Goal: Information Seeking & Learning: Learn about a topic

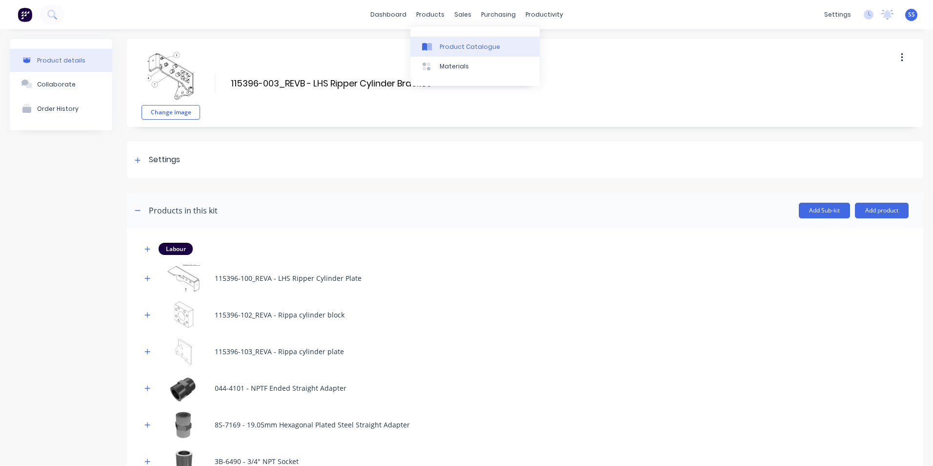
click at [455, 46] on div "Product Catalogue" at bounding box center [470, 46] width 61 height 9
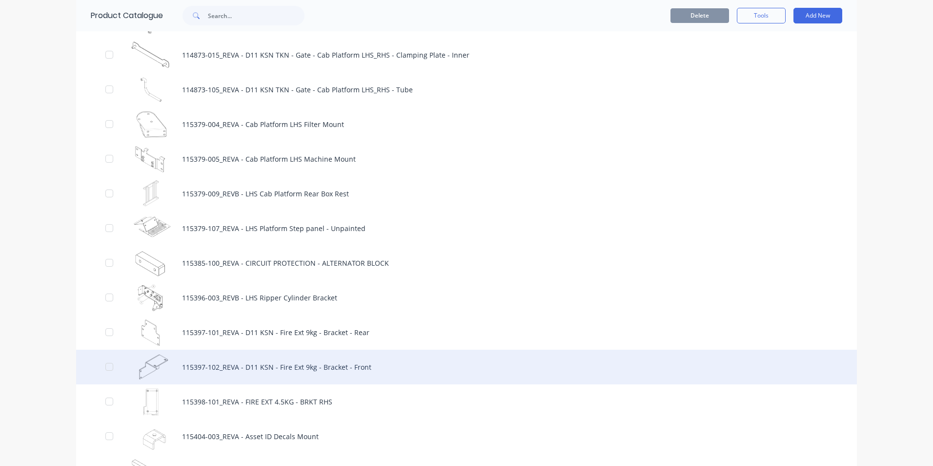
scroll to position [1660, 0]
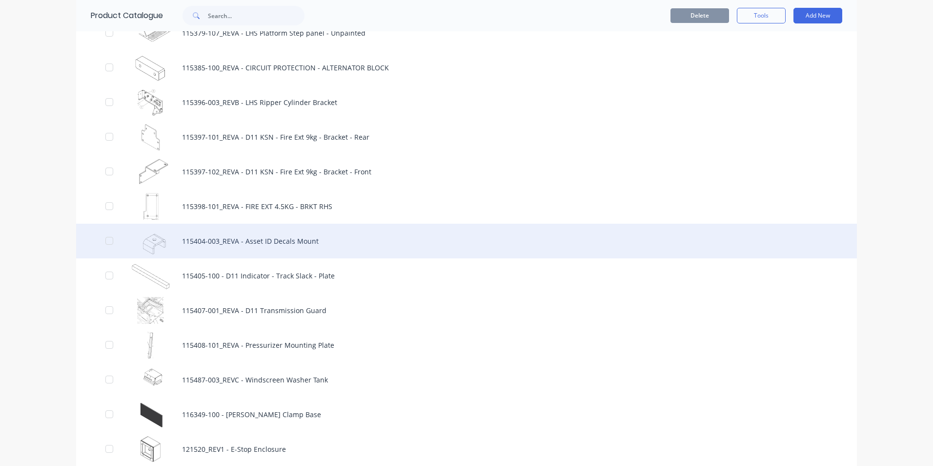
click at [231, 238] on div "115404-003_REVA - Asset ID Decals Mount" at bounding box center [466, 241] width 781 height 35
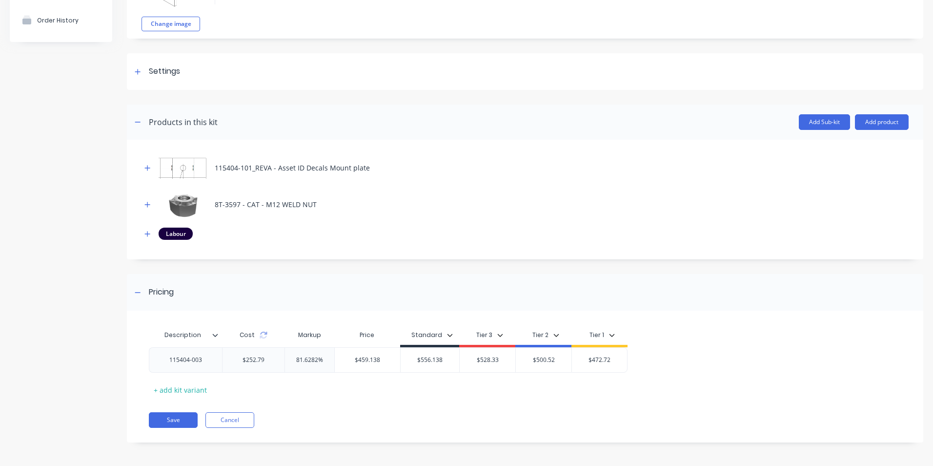
scroll to position [89, 0]
click at [146, 165] on icon "button" at bounding box center [148, 167] width 6 height 7
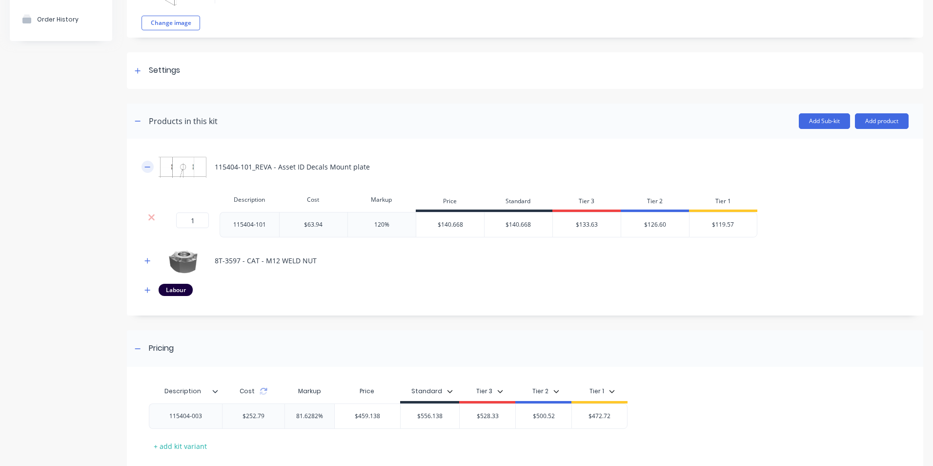
click at [146, 165] on icon "button" at bounding box center [148, 167] width 6 height 7
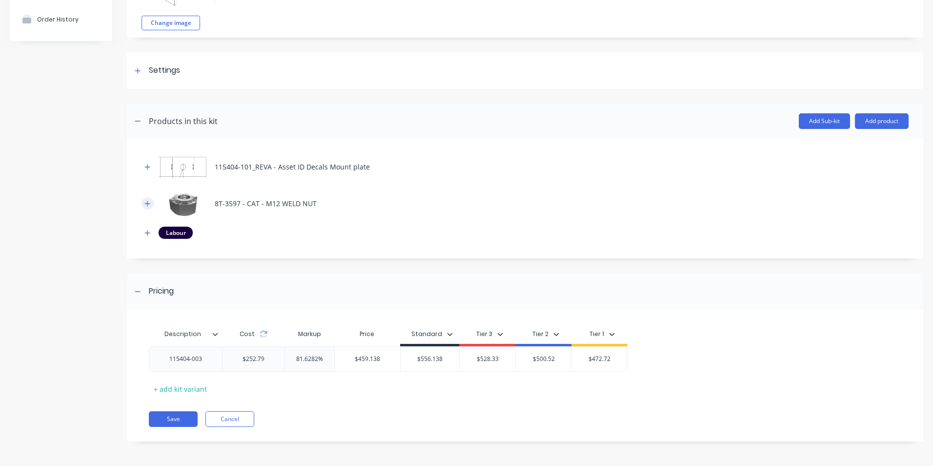
click at [149, 198] on button "button" at bounding box center [148, 203] width 12 height 12
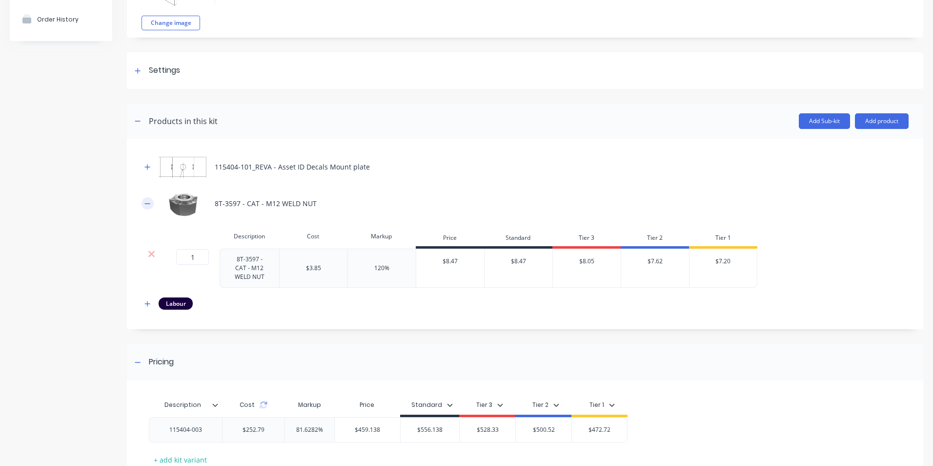
click at [149, 198] on button "button" at bounding box center [148, 203] width 12 height 12
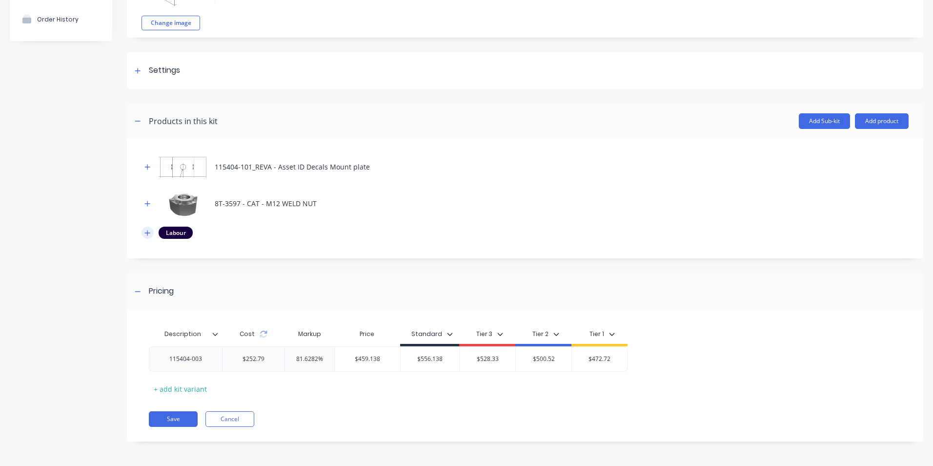
click at [145, 234] on icon "button" at bounding box center [148, 232] width 6 height 7
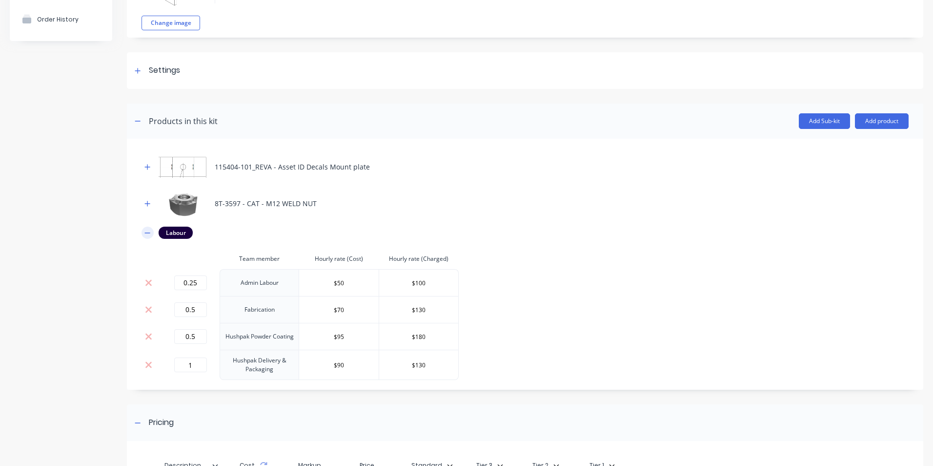
click at [145, 234] on icon "button" at bounding box center [148, 232] width 6 height 7
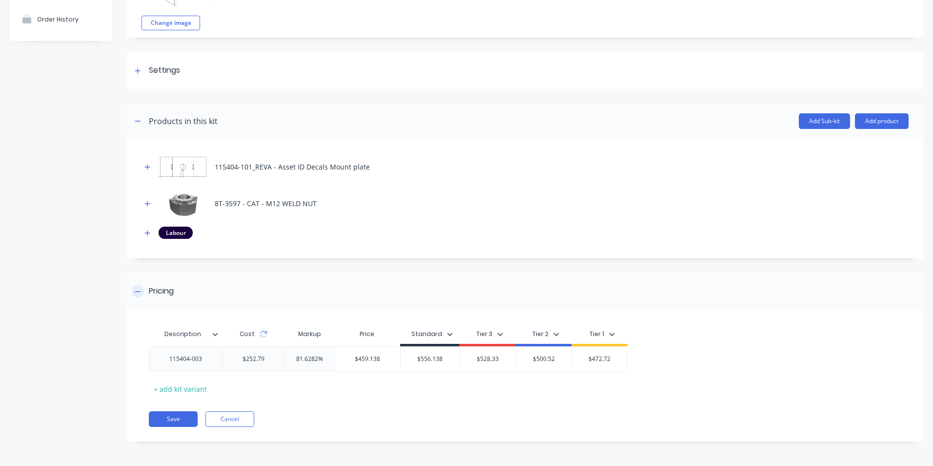
click at [134, 292] on div at bounding box center [138, 291] width 12 height 12
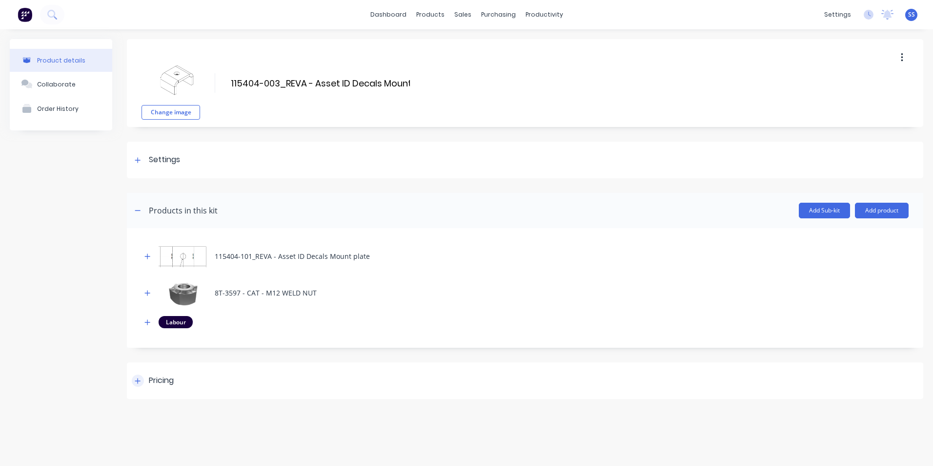
scroll to position [0, 0]
click at [138, 213] on icon "button" at bounding box center [138, 210] width 6 height 7
click at [398, 15] on link "dashboard" at bounding box center [389, 14] width 46 height 15
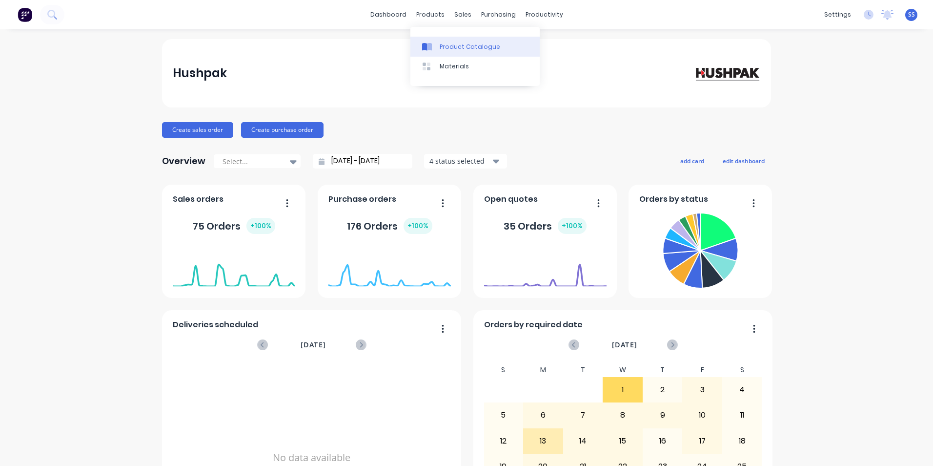
click at [441, 55] on link "Product Catalogue" at bounding box center [475, 47] width 129 height 20
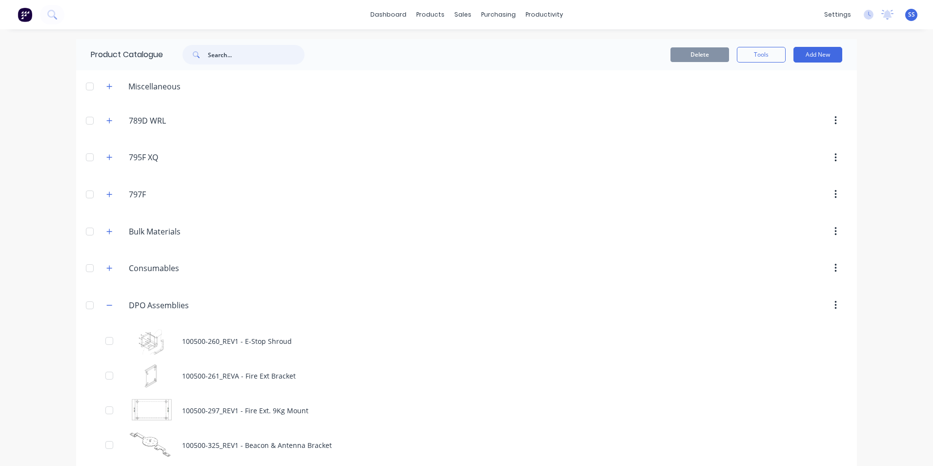
click at [257, 56] on input "text" at bounding box center [256, 55] width 97 height 20
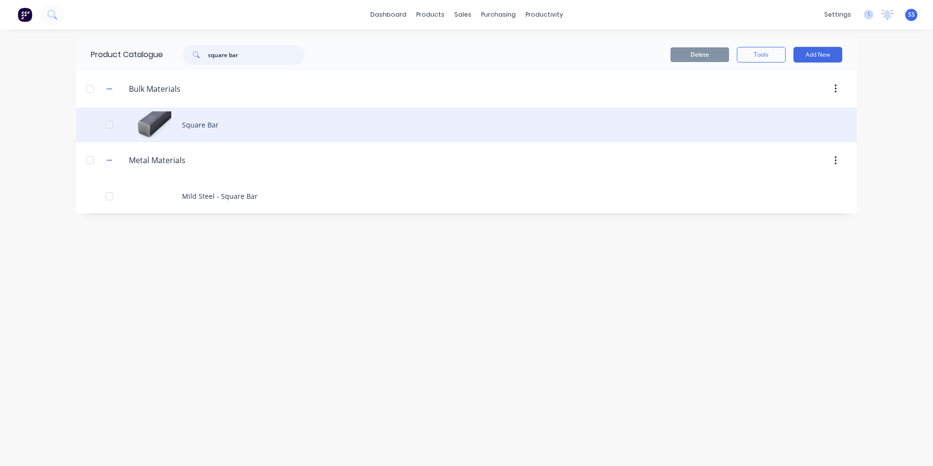
type input "square bar"
click at [198, 128] on div "Square Bar" at bounding box center [466, 124] width 781 height 35
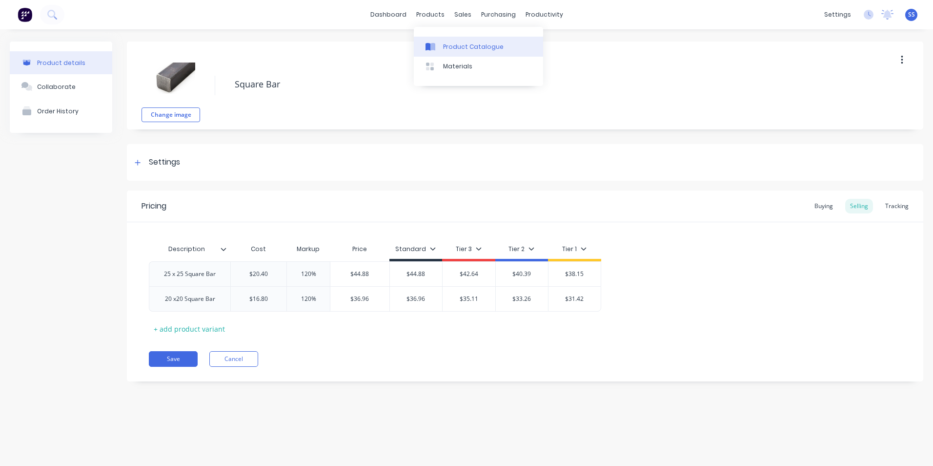
click at [447, 44] on div "Product Catalogue" at bounding box center [473, 46] width 61 height 9
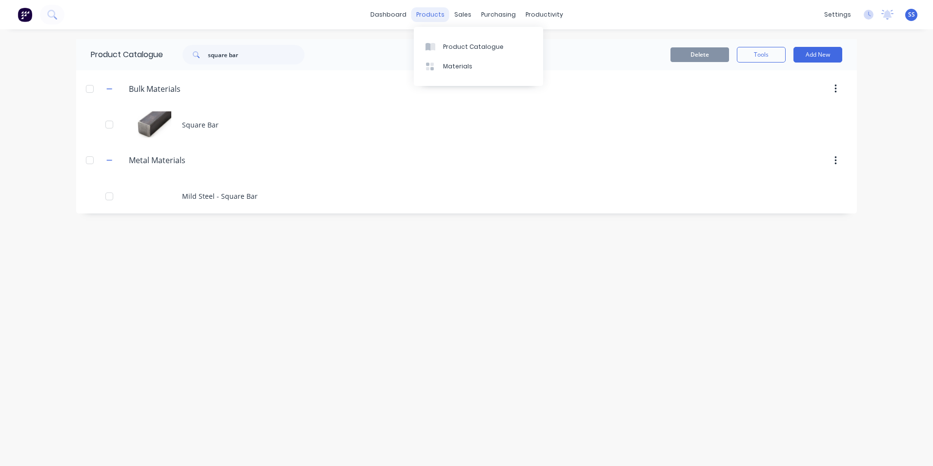
click at [428, 16] on div "products" at bounding box center [431, 14] width 38 height 15
click at [443, 42] on div "Product Catalogue" at bounding box center [473, 46] width 61 height 9
drag, startPoint x: 253, startPoint y: 54, endPoint x: 188, endPoint y: 56, distance: 65.4
click at [188, 56] on div "square bar" at bounding box center [244, 55] width 122 height 20
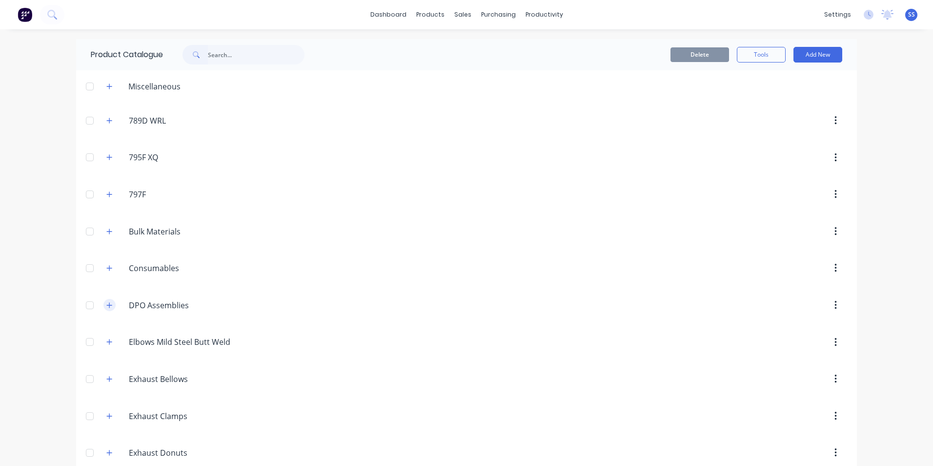
click at [107, 306] on icon "button" at bounding box center [109, 305] width 6 height 7
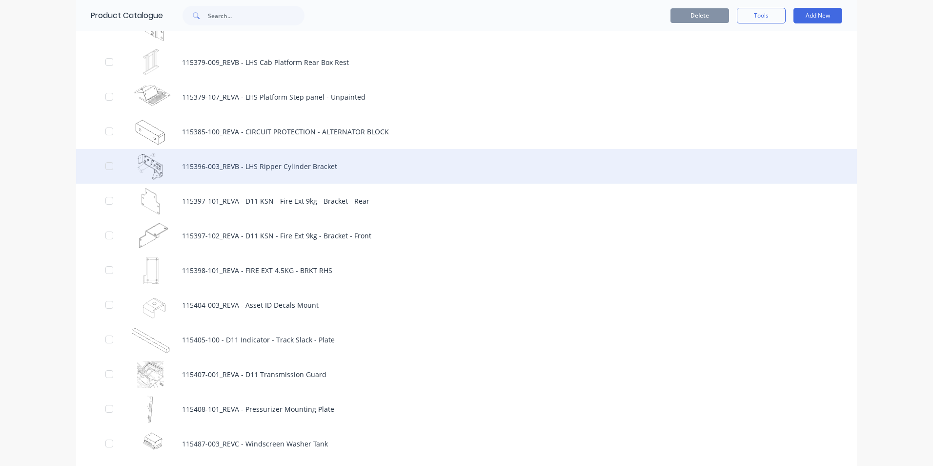
scroll to position [1611, 0]
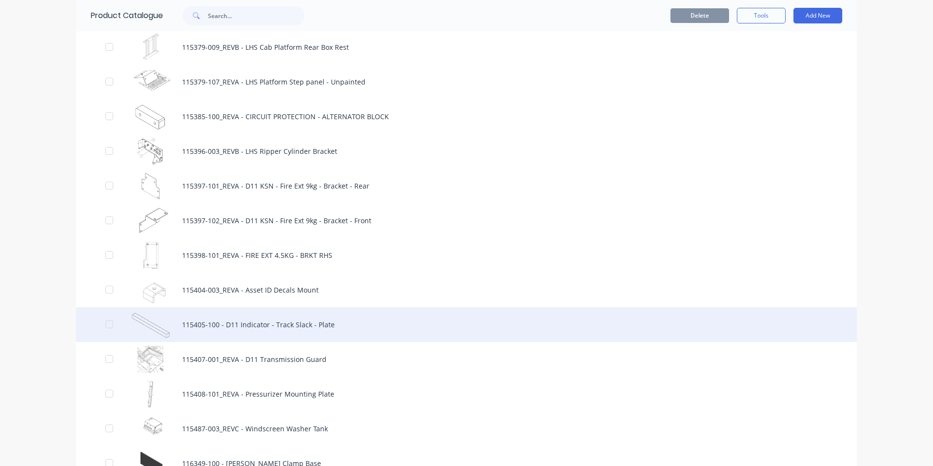
click at [227, 317] on div "115405-100 - D11 Indicator - Track Slack - Plate" at bounding box center [466, 324] width 781 height 35
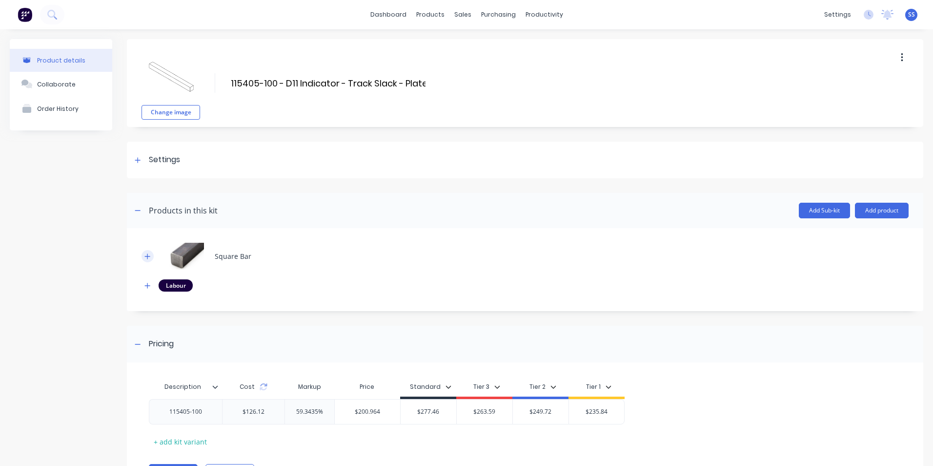
click at [153, 254] on button "button" at bounding box center [148, 256] width 12 height 12
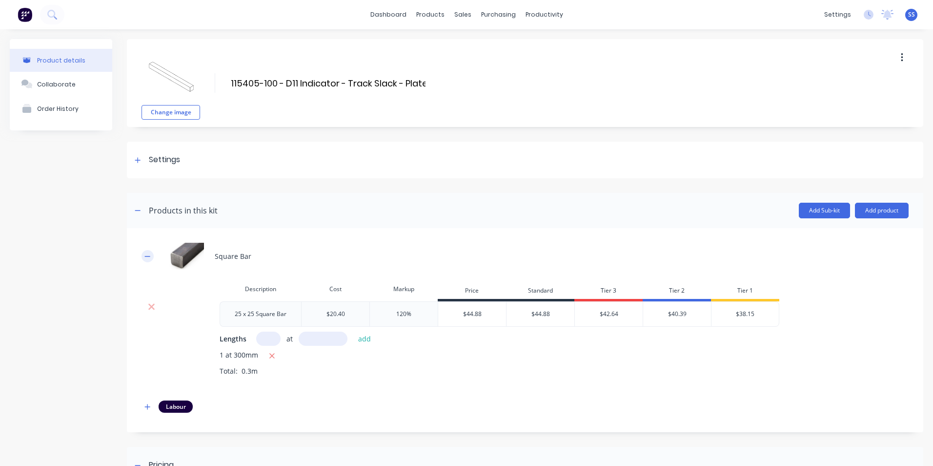
click at [153, 254] on button "button" at bounding box center [148, 256] width 12 height 12
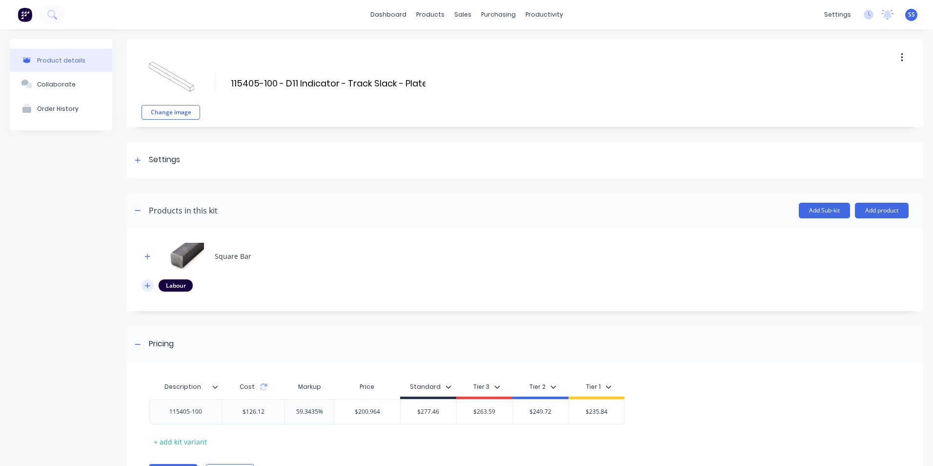
click at [152, 288] on button "button" at bounding box center [148, 285] width 12 height 12
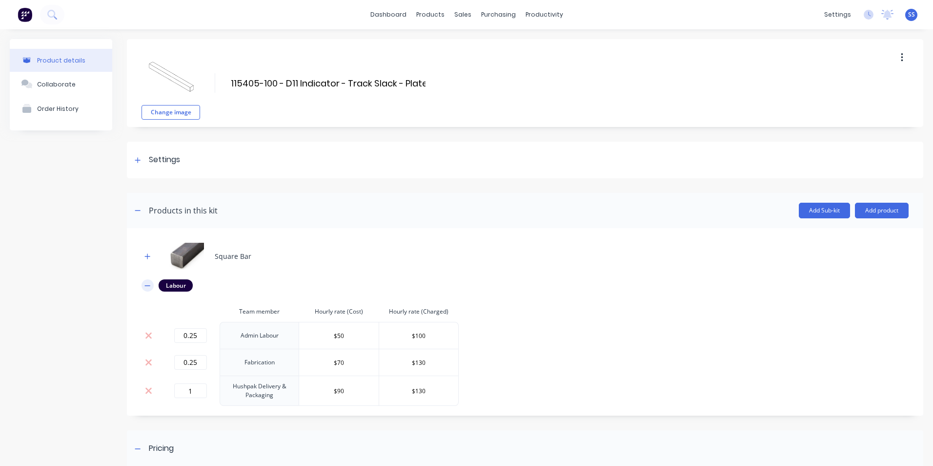
click at [152, 288] on button "button" at bounding box center [148, 285] width 12 height 12
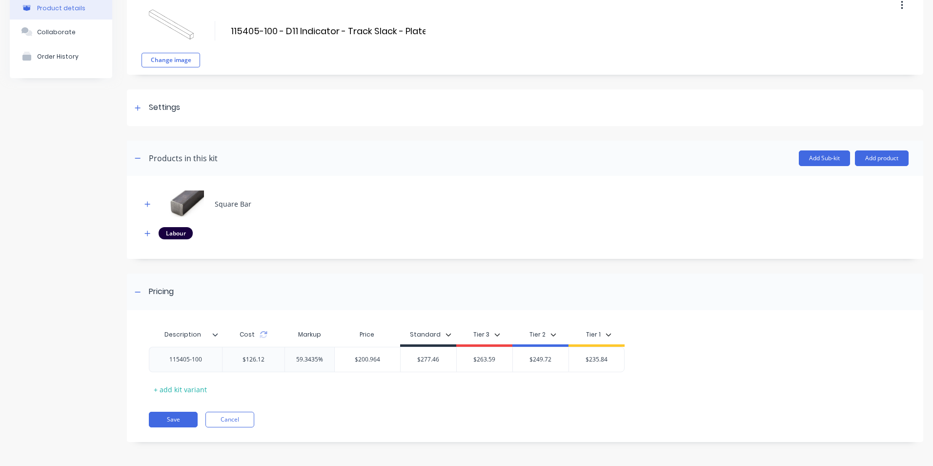
scroll to position [53, 0]
click at [151, 231] on button "button" at bounding box center [148, 233] width 12 height 12
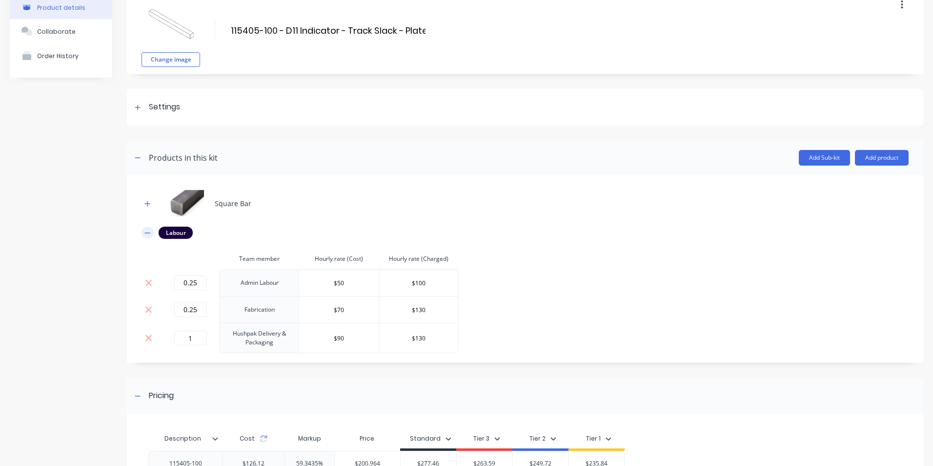
click at [151, 231] on button "button" at bounding box center [148, 233] width 12 height 12
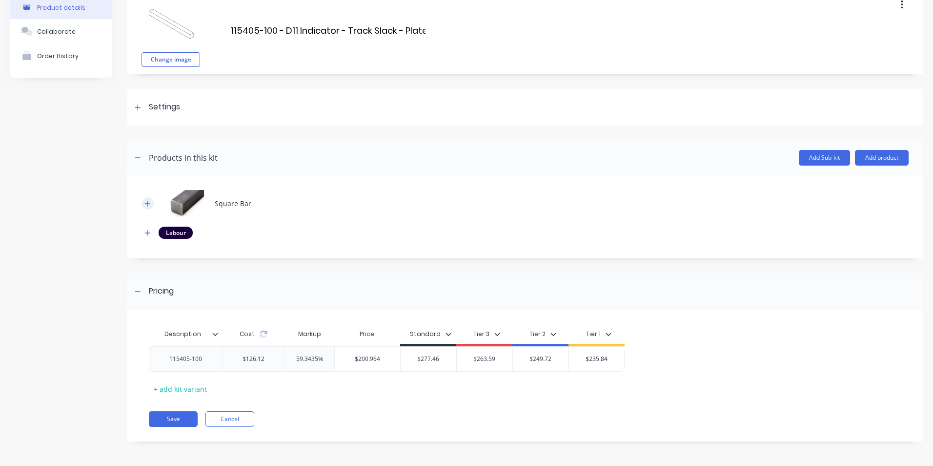
click at [145, 203] on icon "button" at bounding box center [148, 203] width 6 height 7
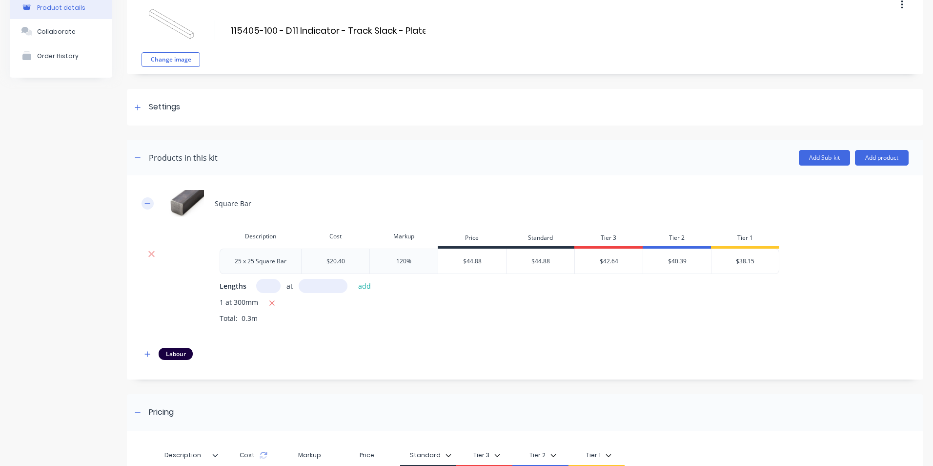
click at [145, 203] on icon "button" at bounding box center [148, 203] width 6 height 7
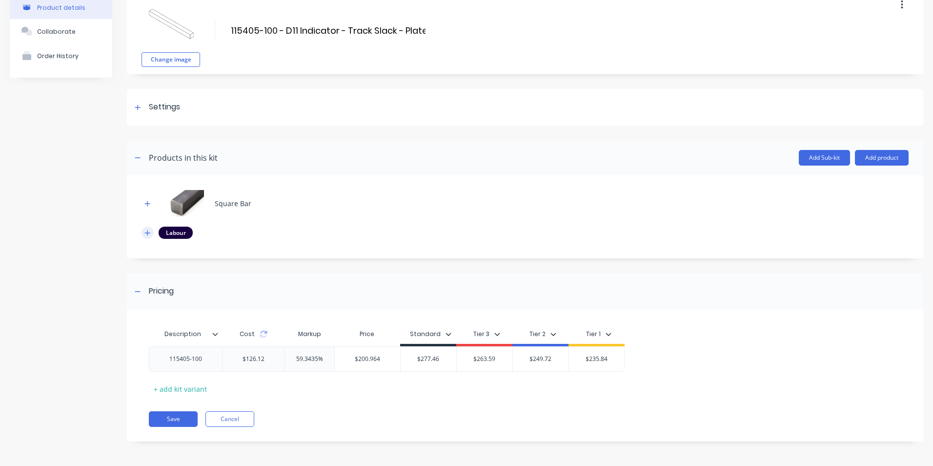
click at [145, 233] on icon "button" at bounding box center [148, 232] width 6 height 7
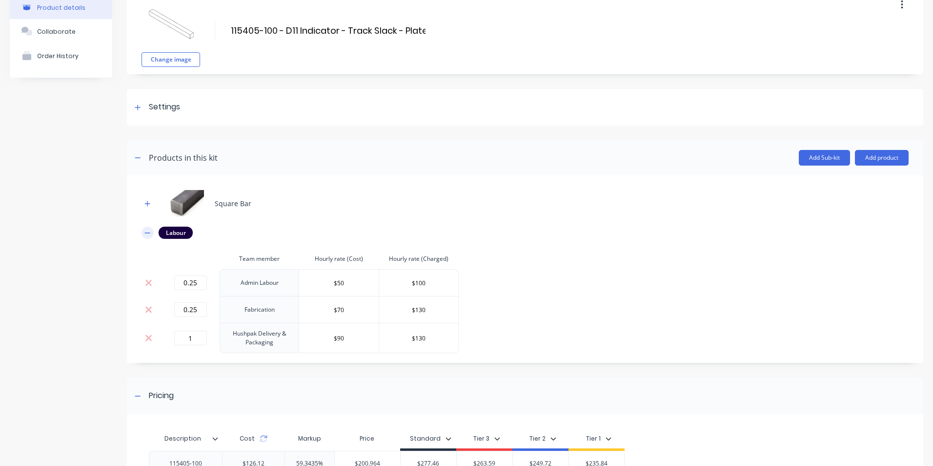
click at [145, 233] on icon "button" at bounding box center [148, 232] width 6 height 7
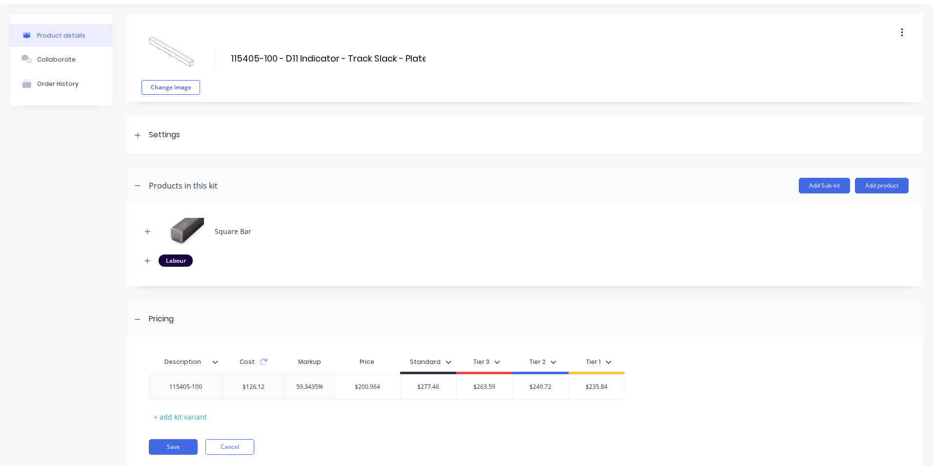
scroll to position [0, 0]
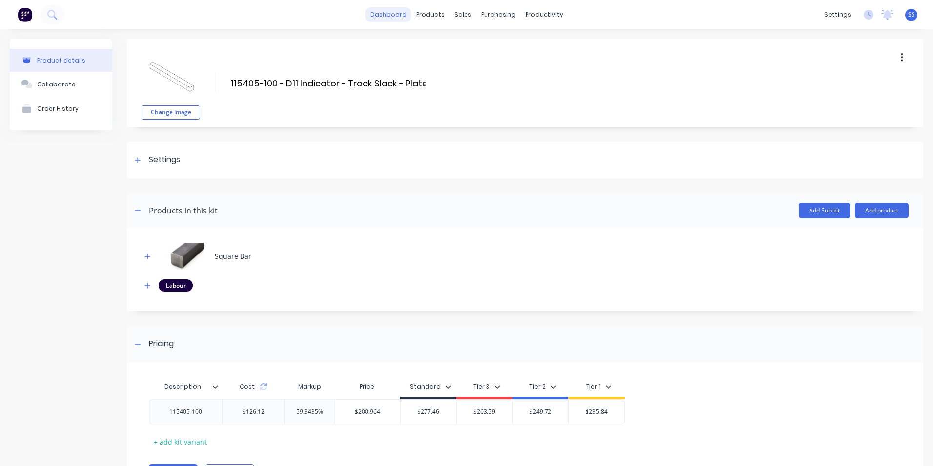
click at [397, 15] on link "dashboard" at bounding box center [389, 14] width 46 height 15
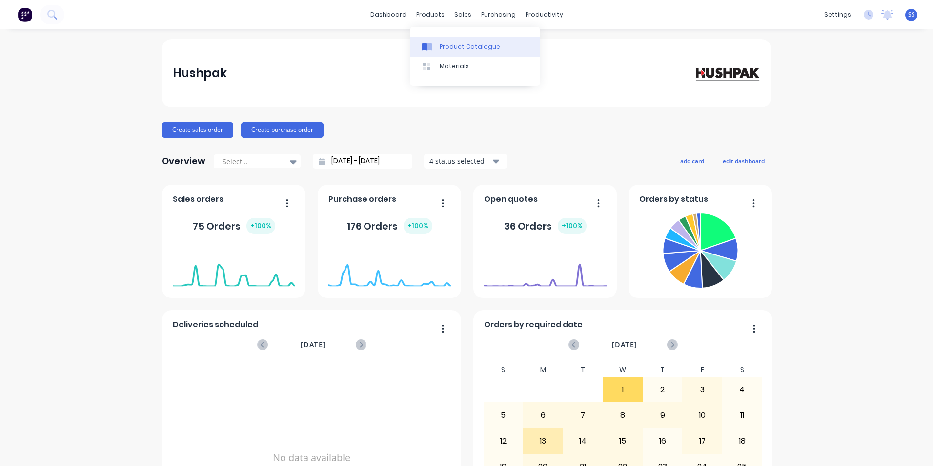
click at [440, 47] on div "Product Catalogue" at bounding box center [470, 46] width 61 height 9
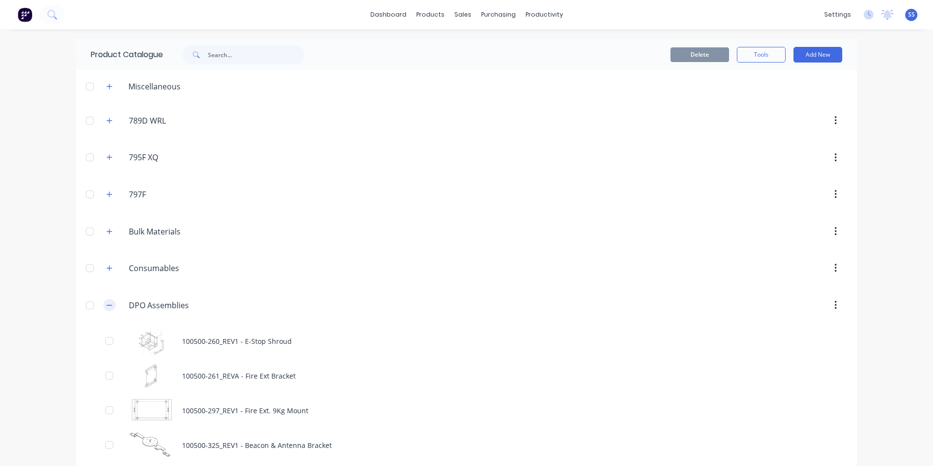
click at [106, 305] on icon "button" at bounding box center [109, 305] width 6 height 7
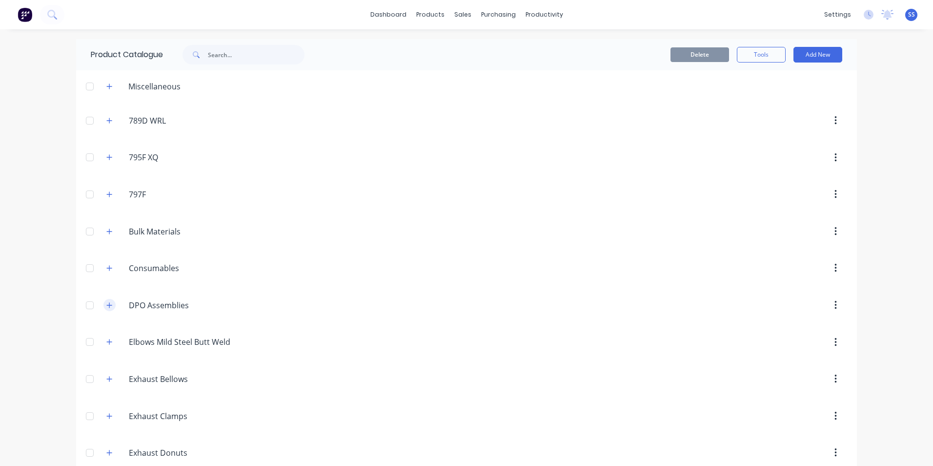
click at [107, 306] on icon "button" at bounding box center [109, 305] width 6 height 7
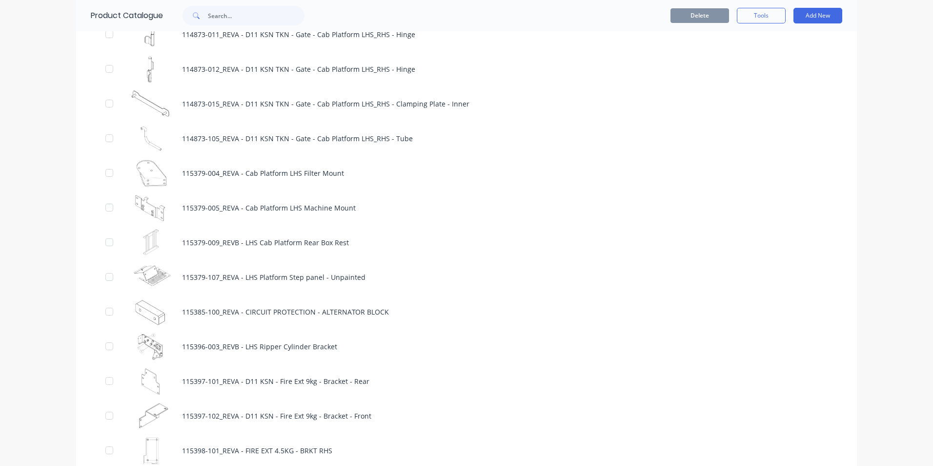
scroll to position [1660, 0]
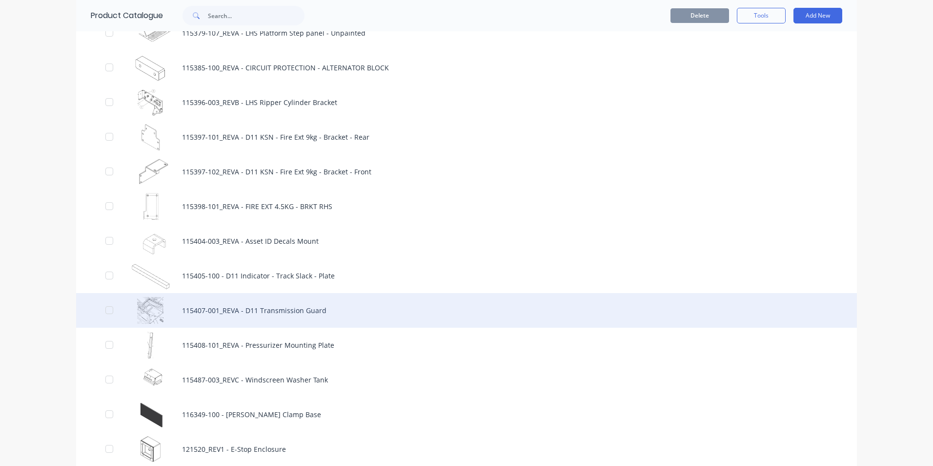
click at [248, 309] on div "115407-001_REVA - D11 Transmission Guard" at bounding box center [466, 310] width 781 height 35
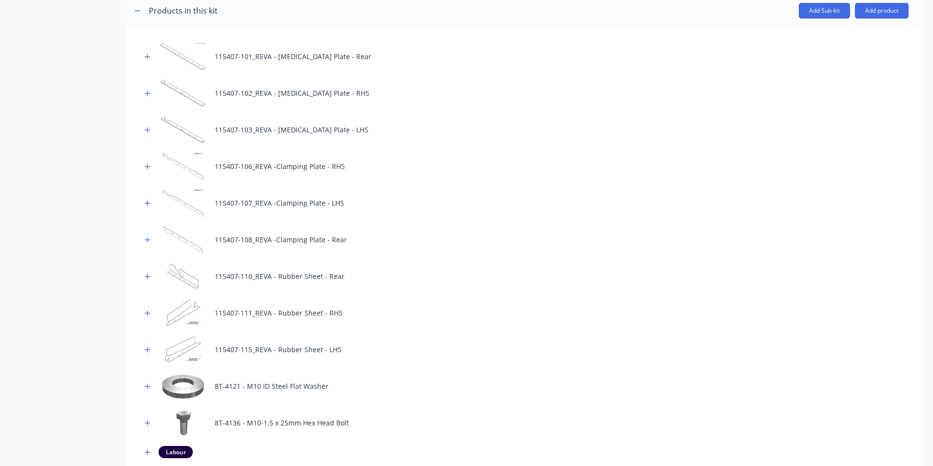
scroll to position [244, 0]
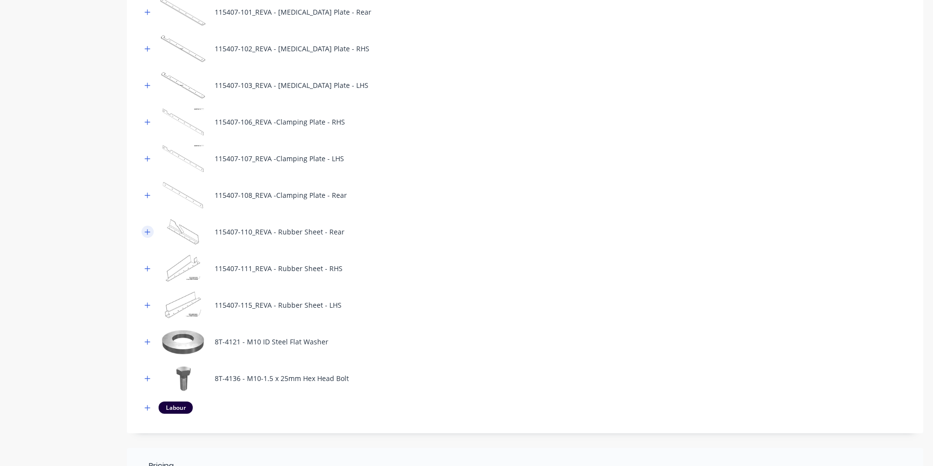
click at [151, 228] on button "button" at bounding box center [148, 232] width 12 height 12
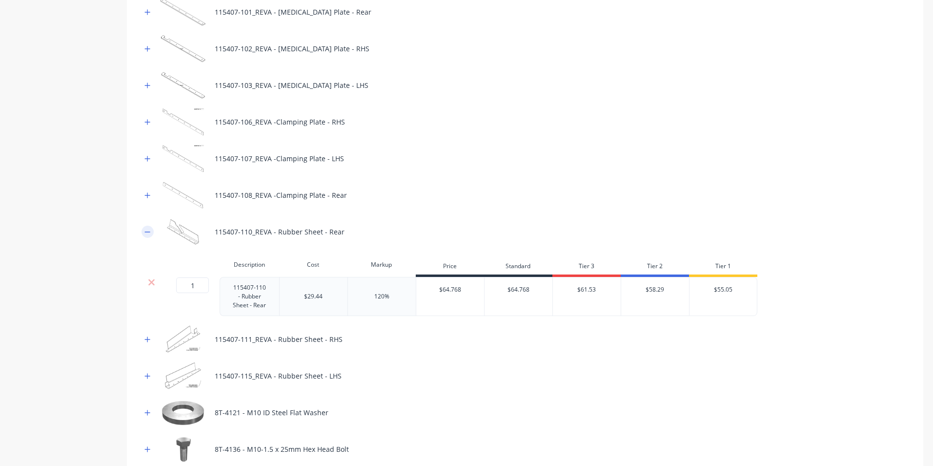
click at [151, 230] on button "button" at bounding box center [148, 232] width 12 height 12
